Goal: Navigation & Orientation: Find specific page/section

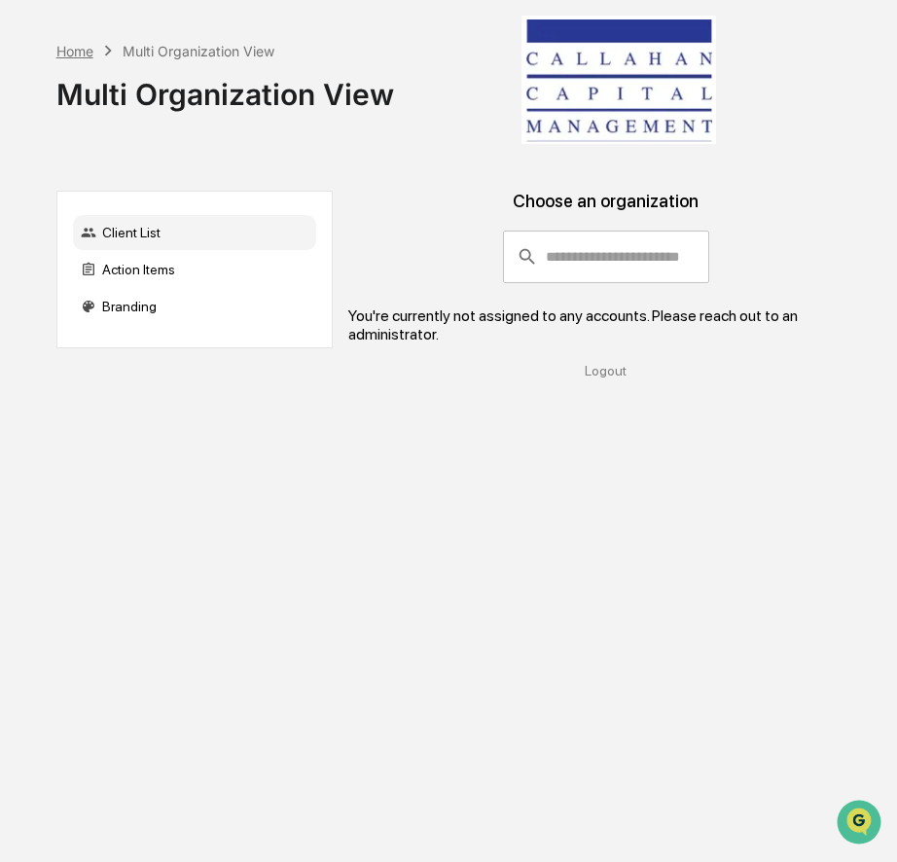
click at [78, 48] on div "Home" at bounding box center [74, 51] width 37 height 17
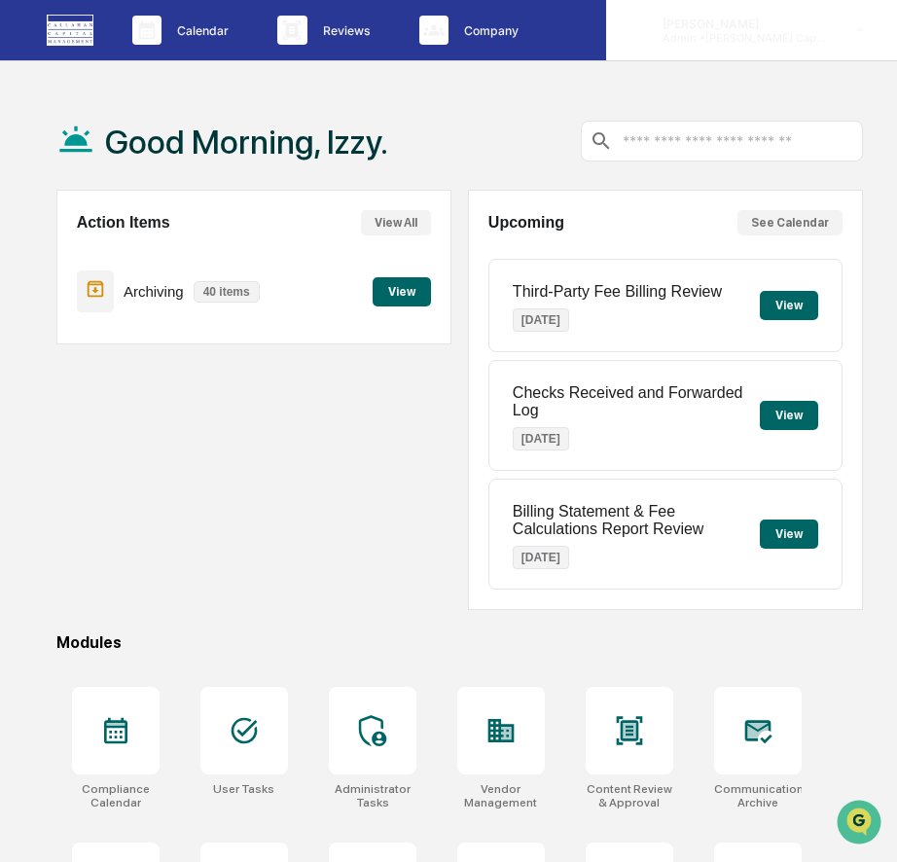
click at [786, 41] on p "Admin • [PERSON_NAME] Capital" at bounding box center [737, 38] width 181 height 14
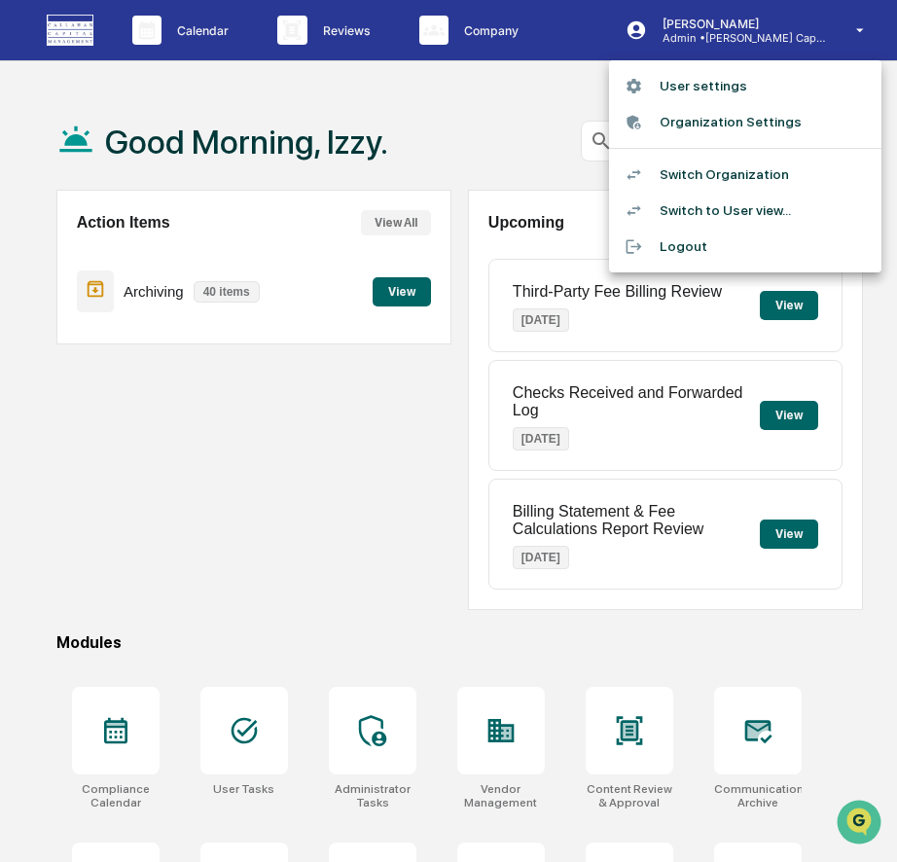
click at [755, 176] on li "Switch Organization" at bounding box center [745, 175] width 272 height 36
